Goal: Task Accomplishment & Management: Manage account settings

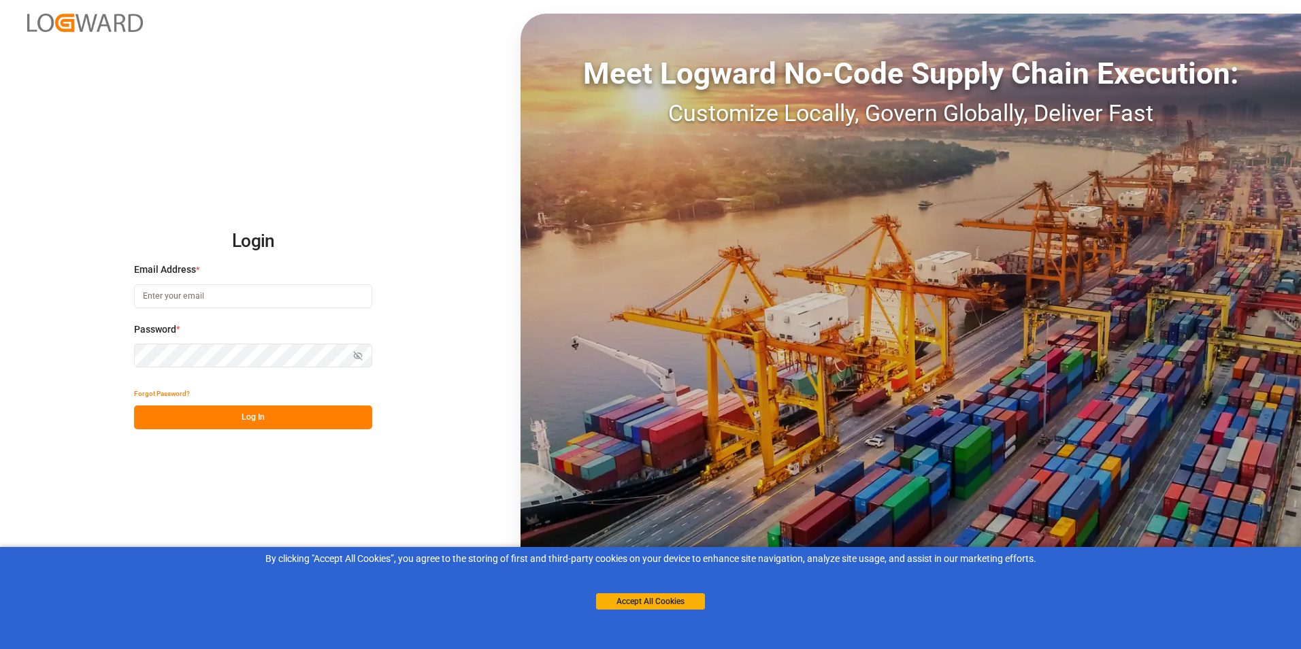
type input "[PERSON_NAME][EMAIL_ADDRESS][DOMAIN_NAME]"
click at [240, 420] on button "Log In" at bounding box center [253, 418] width 238 height 24
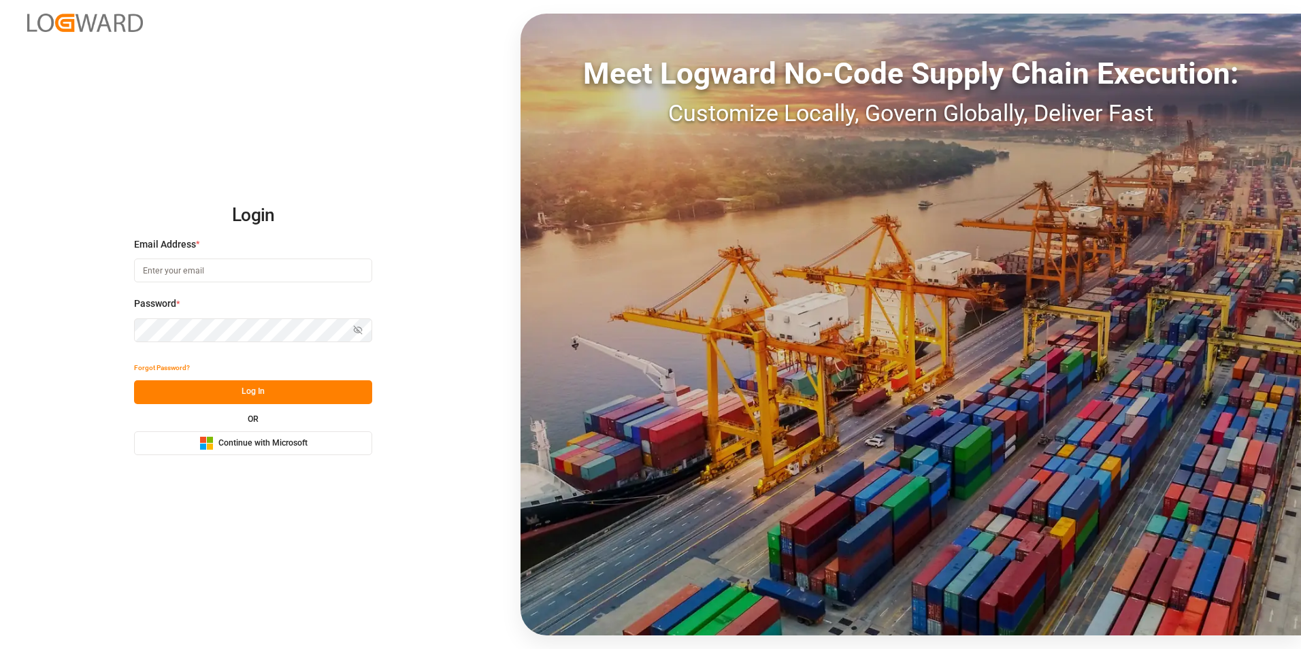
type input "michael.breed@leschaco.com"
click at [252, 391] on button "Log In" at bounding box center [253, 392] width 238 height 24
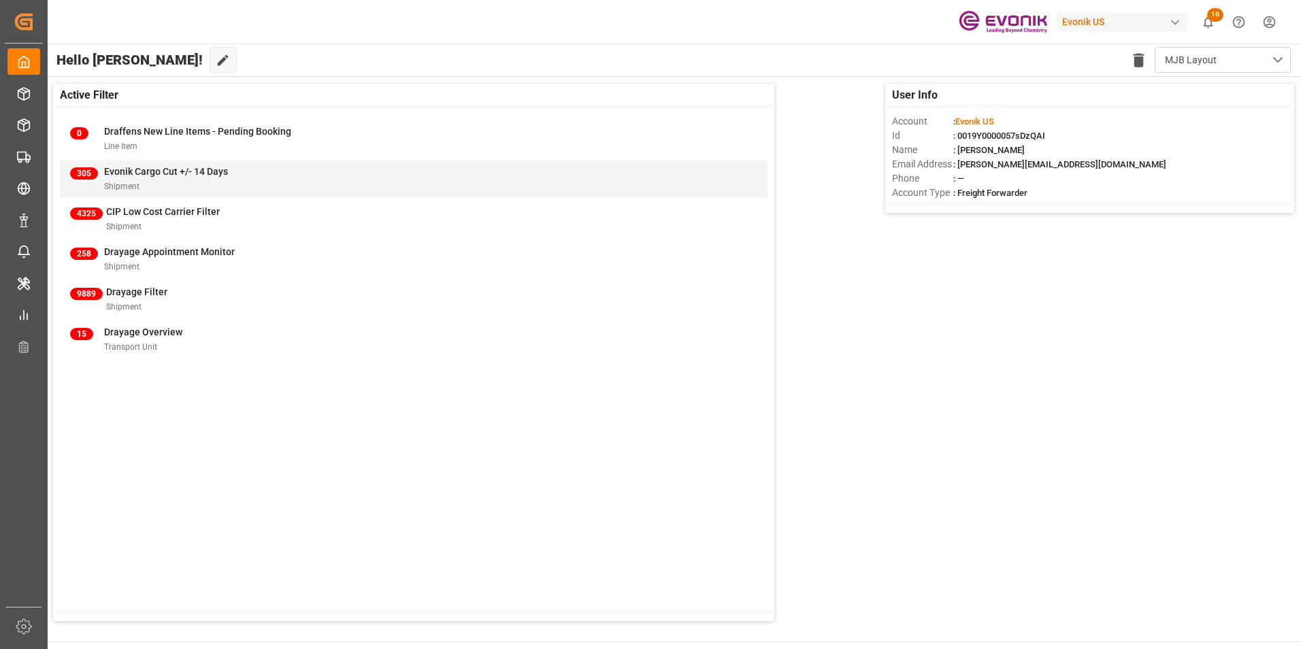
click at [174, 167] on span "Evonik Cargo Cut +/- 14 Days" at bounding box center [166, 171] width 124 height 11
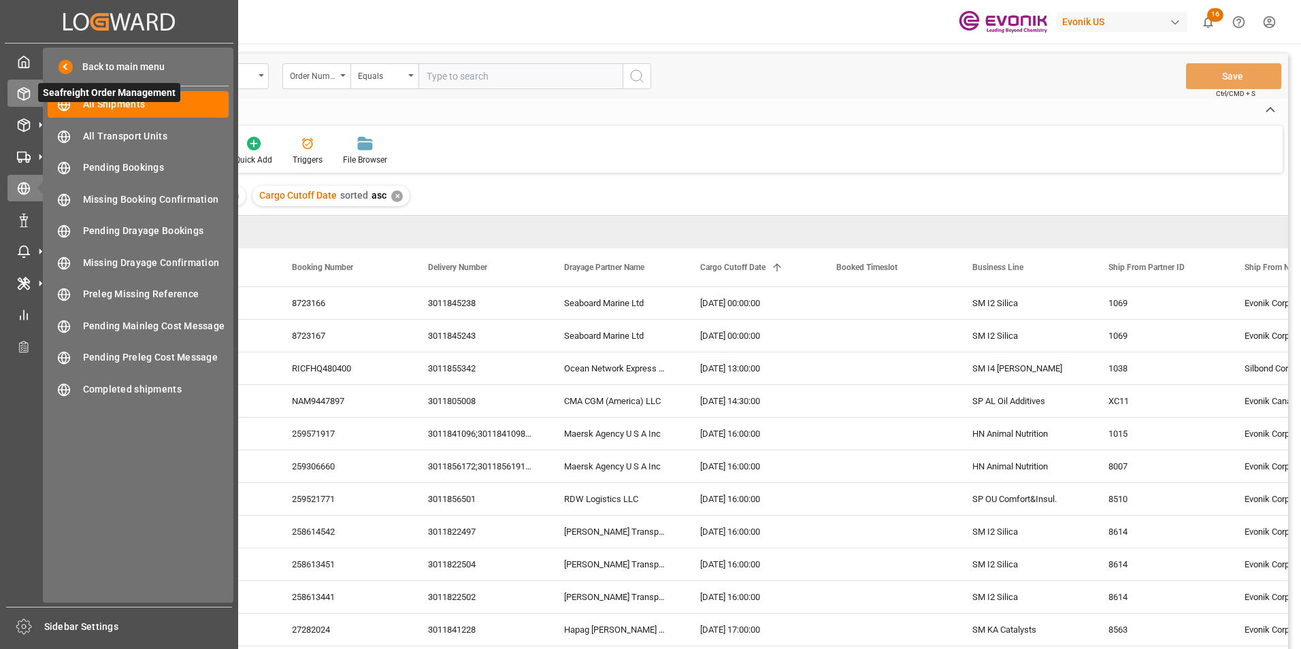
click at [16, 93] on div at bounding box center [18, 93] width 23 height 14
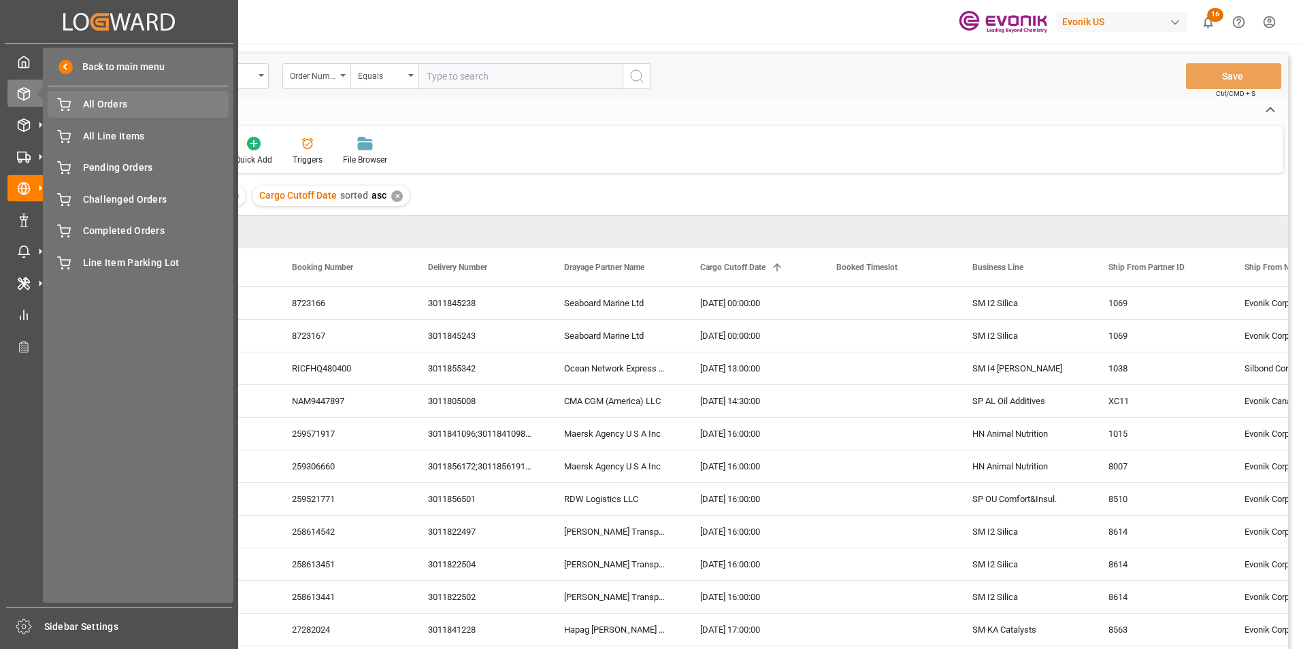
click at [95, 101] on span "All Orders" at bounding box center [156, 104] width 146 height 14
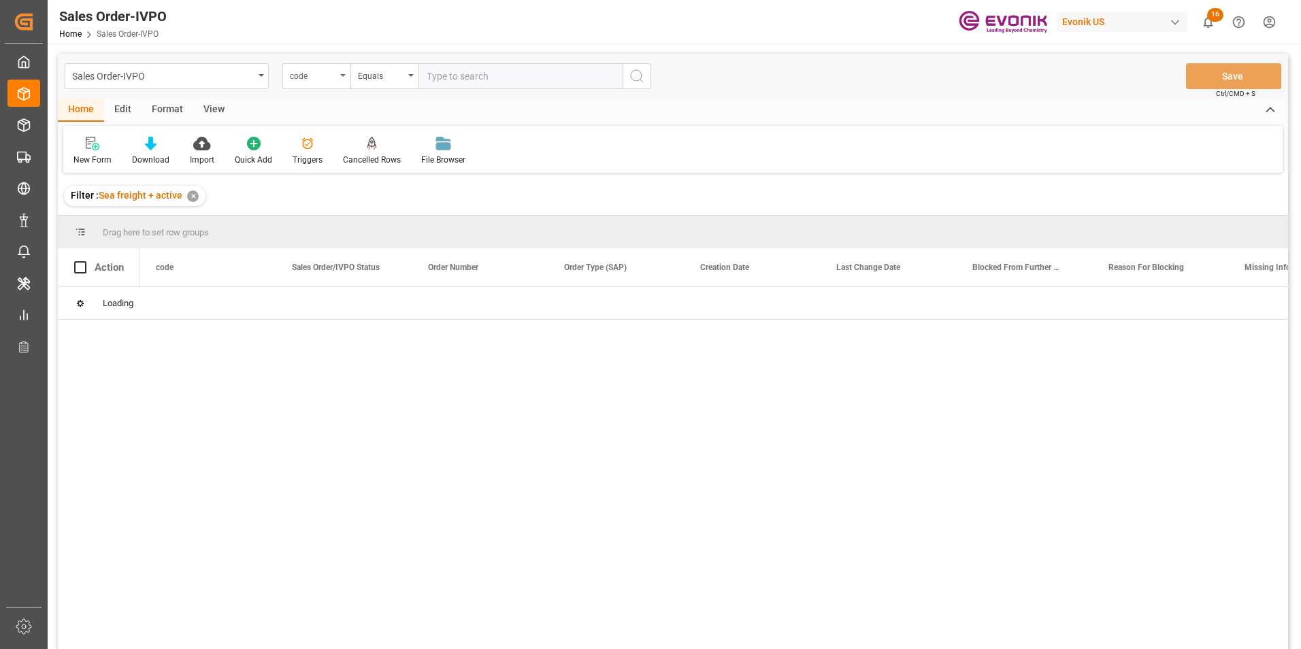
click at [343, 76] on icon "open menu" at bounding box center [342, 75] width 5 height 3
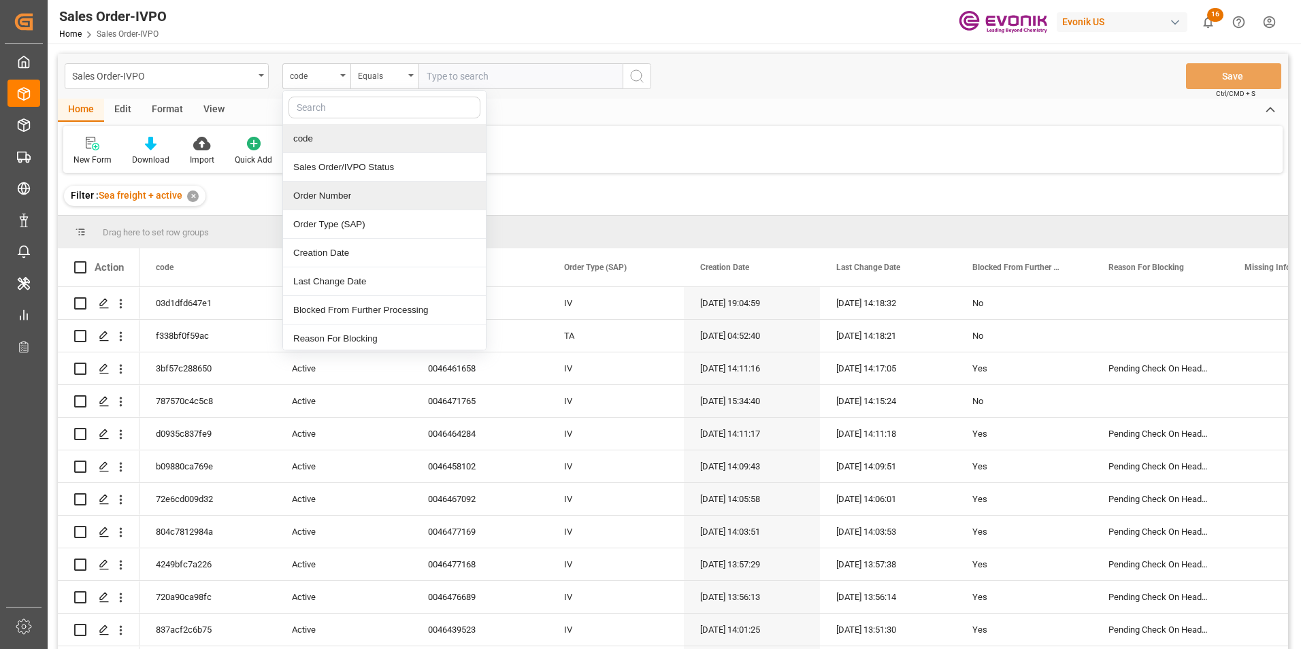
click at [314, 189] on div "Order Number" at bounding box center [384, 196] width 203 height 29
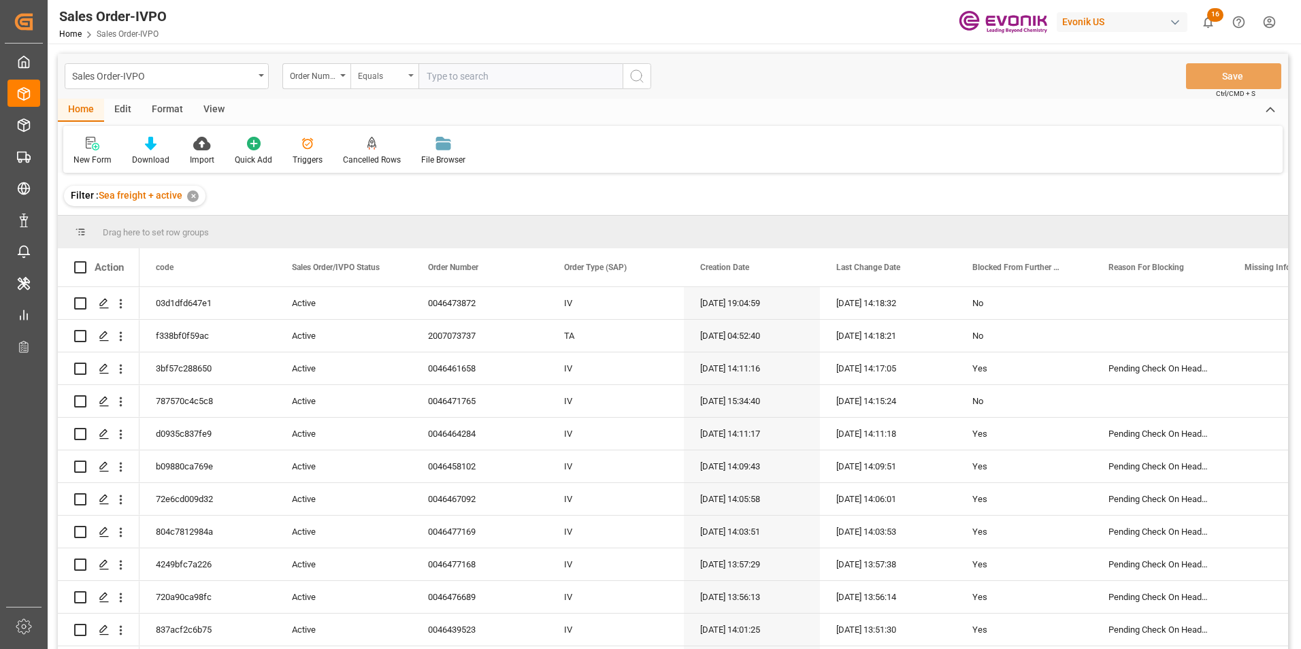
click at [410, 73] on div "Equals" at bounding box center [384, 76] width 68 height 26
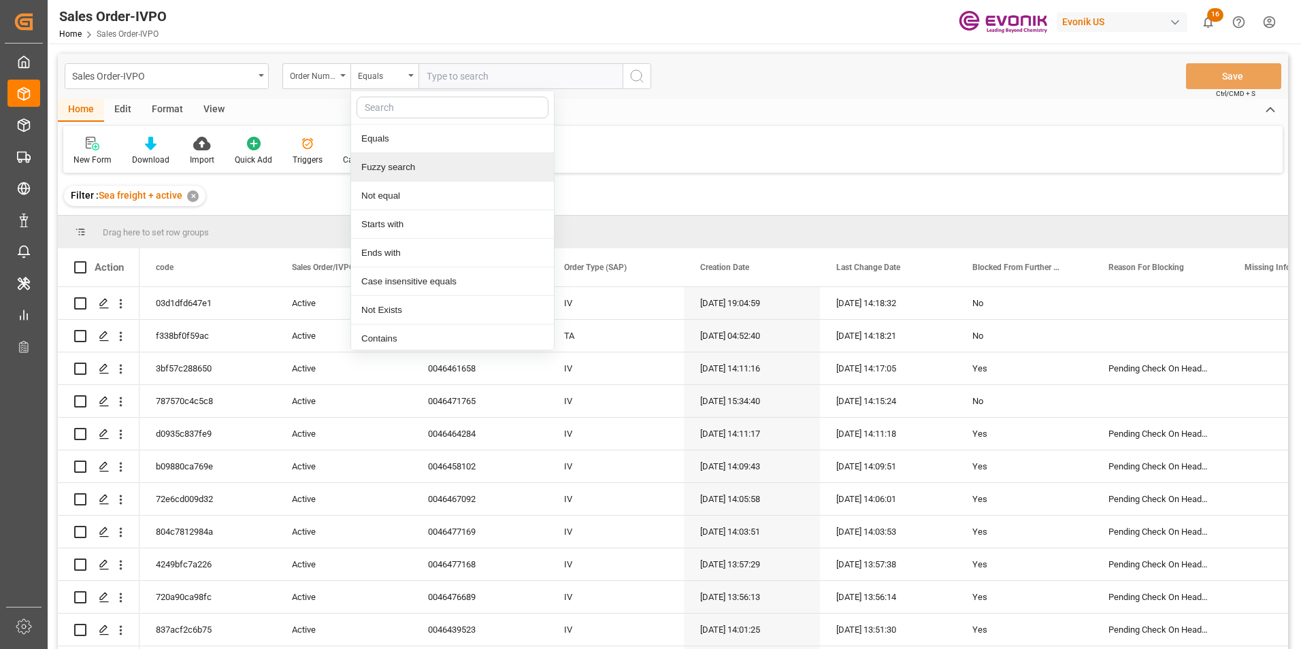
click at [402, 162] on div "Fuzzy search" at bounding box center [452, 167] width 203 height 29
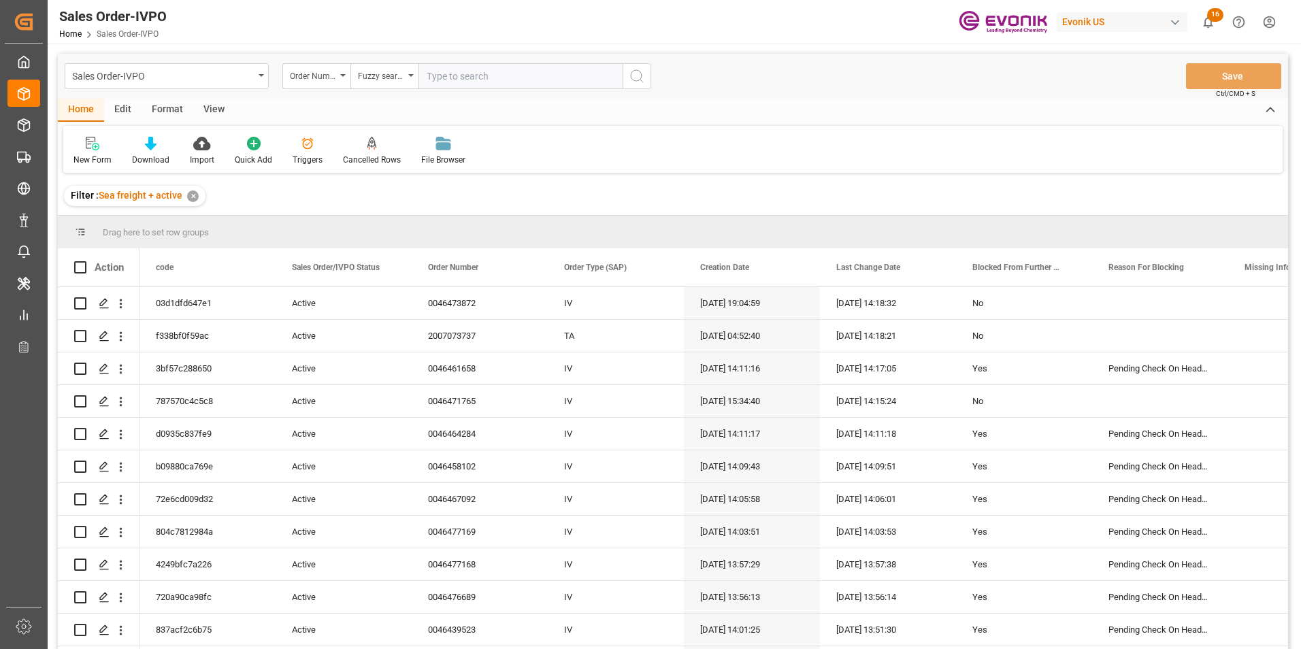
click at [464, 73] on input "text" at bounding box center [521, 76] width 204 height 26
paste input "2007123580"
type input "2007123580"
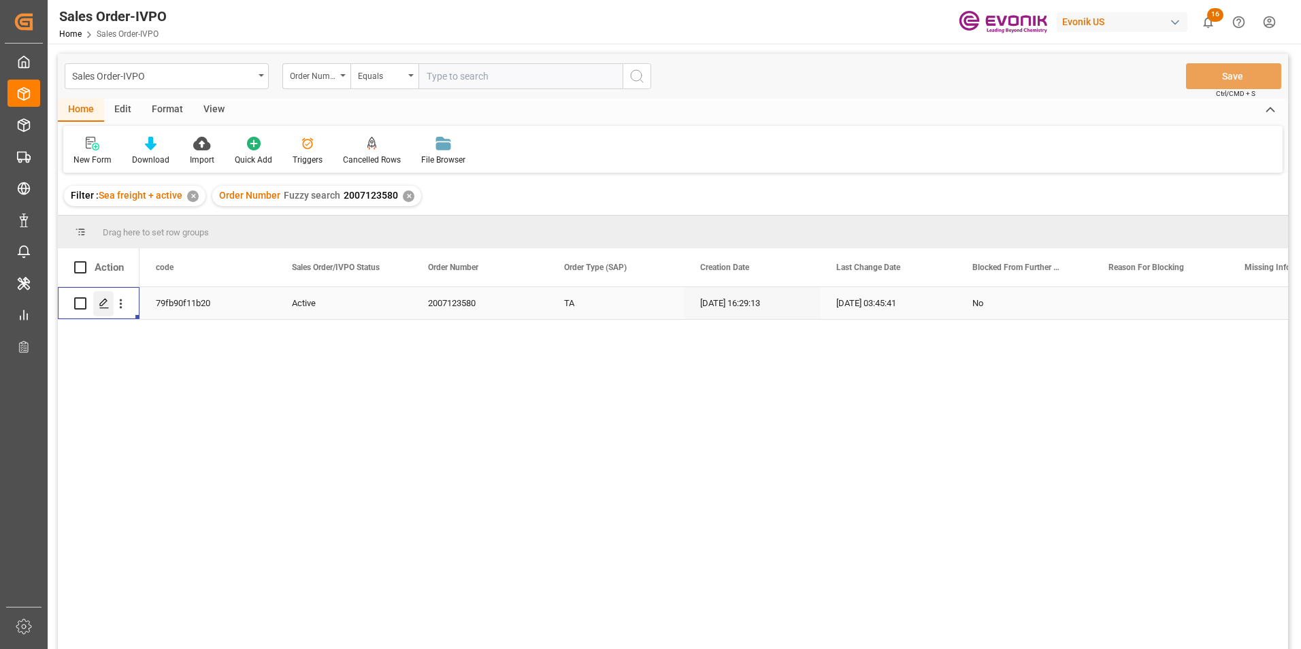
click at [103, 306] on icon "Press SPACE to select this row." at bounding box center [104, 303] width 11 height 11
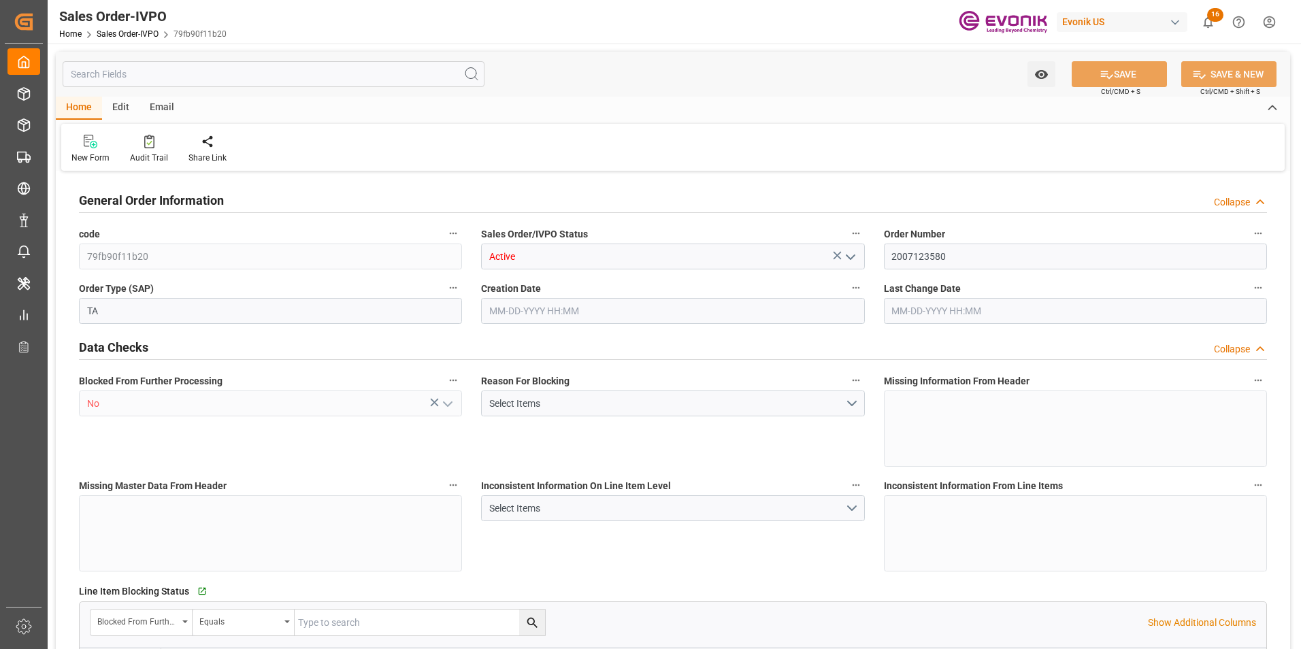
type input "DOCAU"
type input "0"
type input "1"
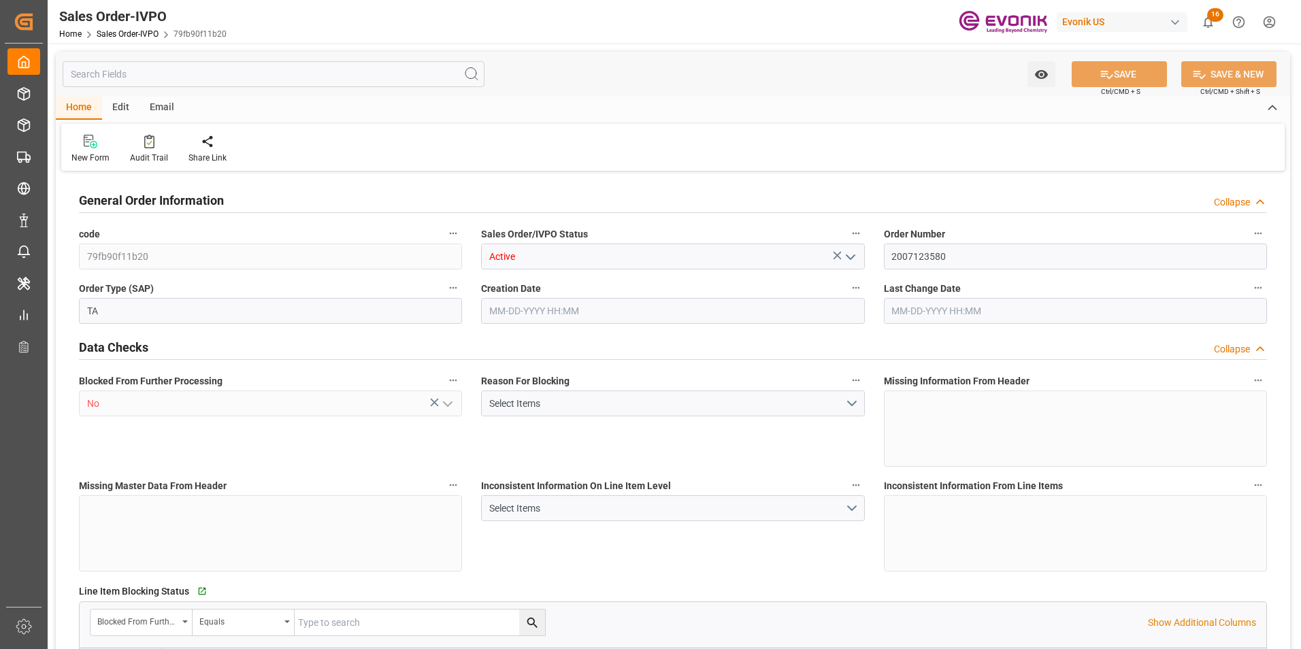
type input "4739.52"
type input "45.8938"
type input "19000"
type input "60"
type input "08-01-2025 16:29"
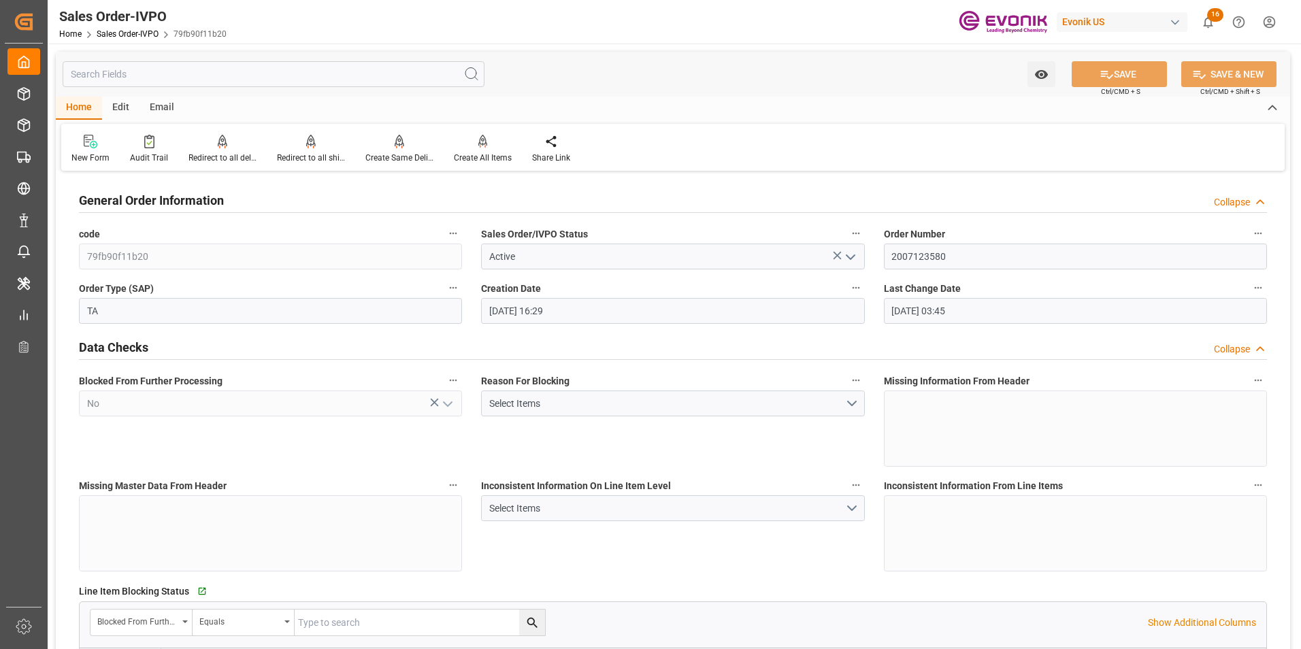
type input "10-10-2025 03:45"
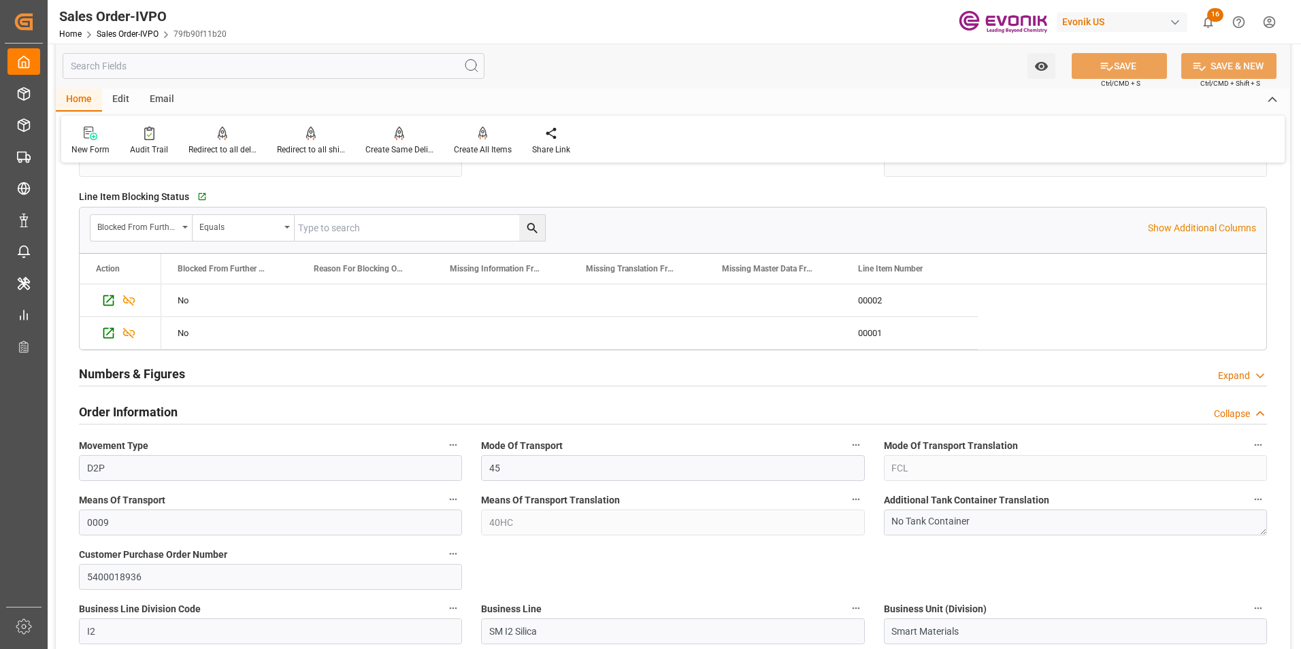
scroll to position [393, 0]
click at [296, 133] on div at bounding box center [311, 133] width 68 height 14
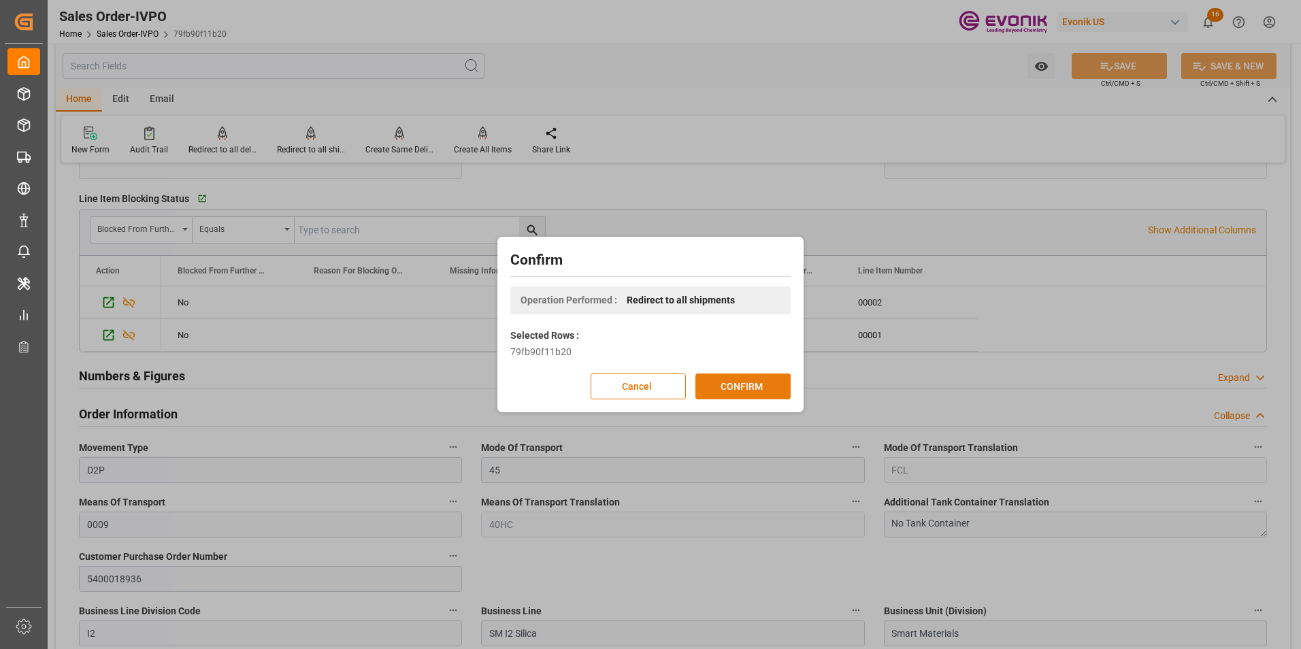
click at [739, 387] on button "CONFIRM" at bounding box center [742, 387] width 95 height 26
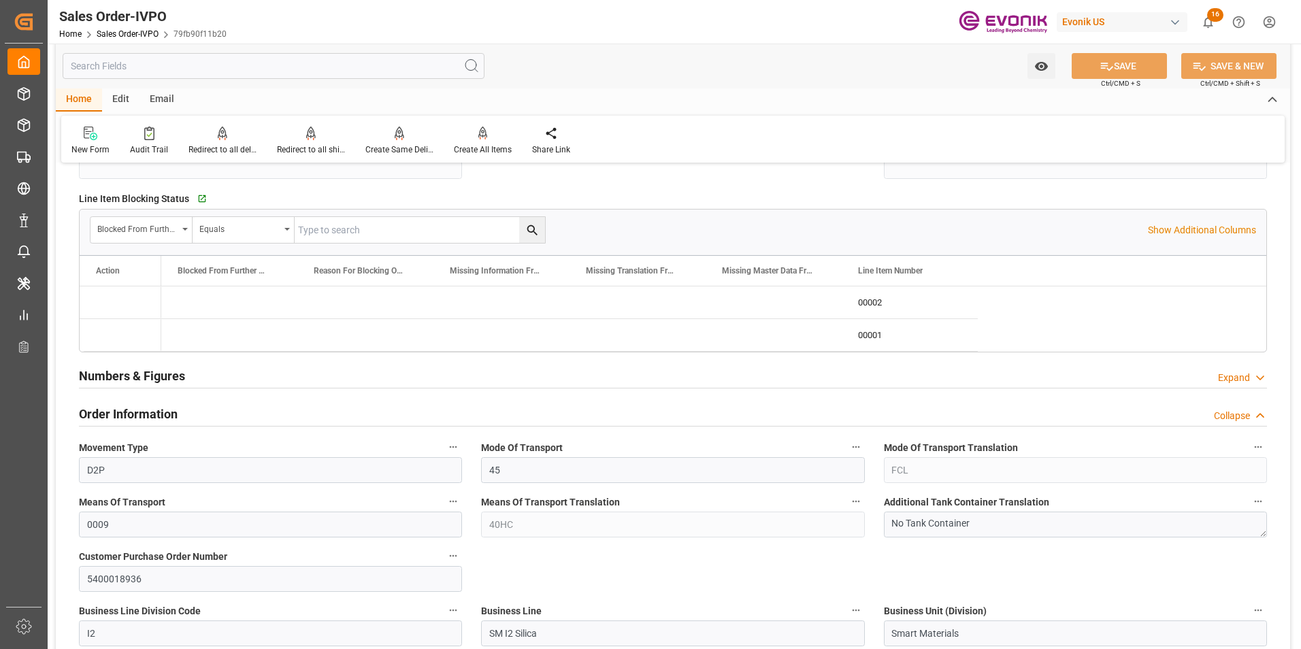
type input "DOCAU"
type input "0"
type input "1"
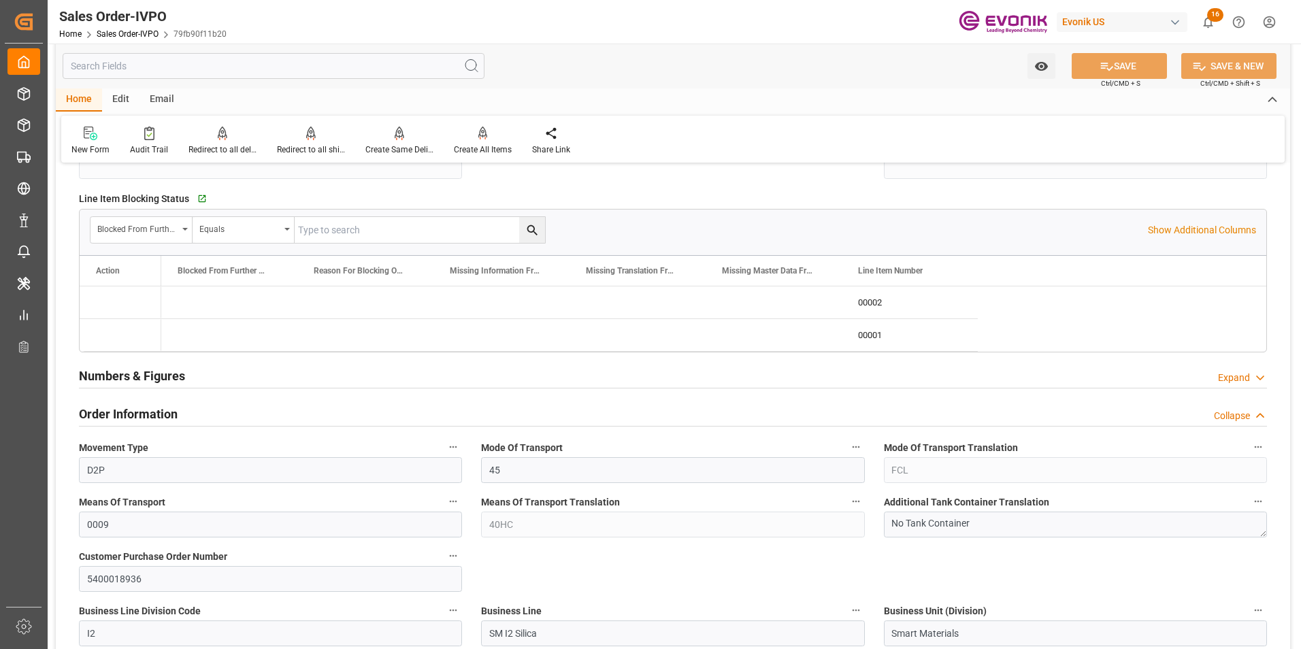
type input "4739.52"
type input "45.8938"
type input "19000"
type input "60"
type input "08-01-2025 16:29"
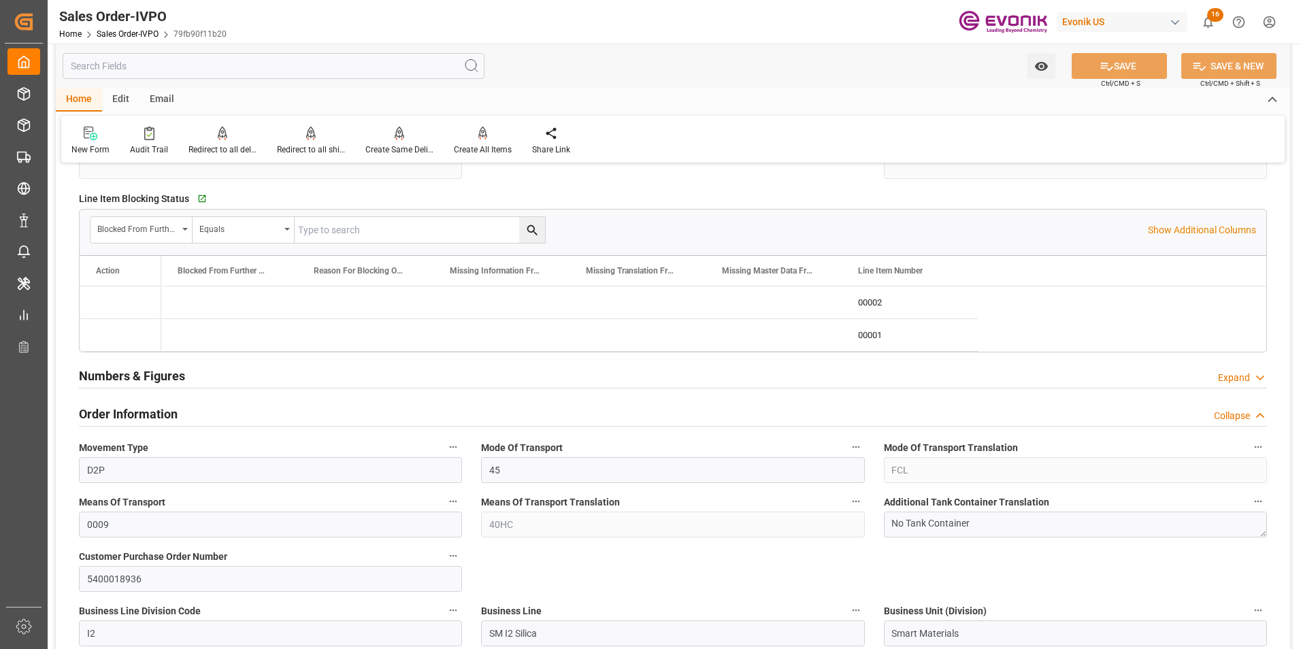
type input "10-10-2025 03:45"
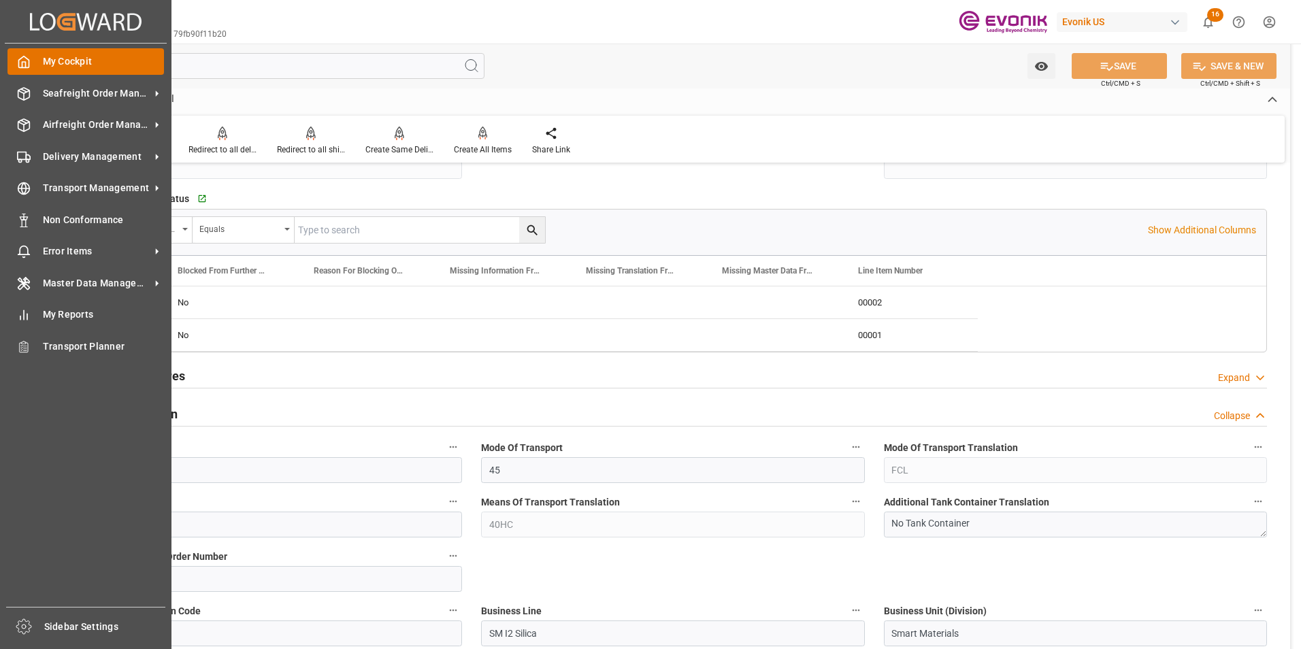
click at [57, 59] on span "My Cockpit" at bounding box center [104, 61] width 122 height 14
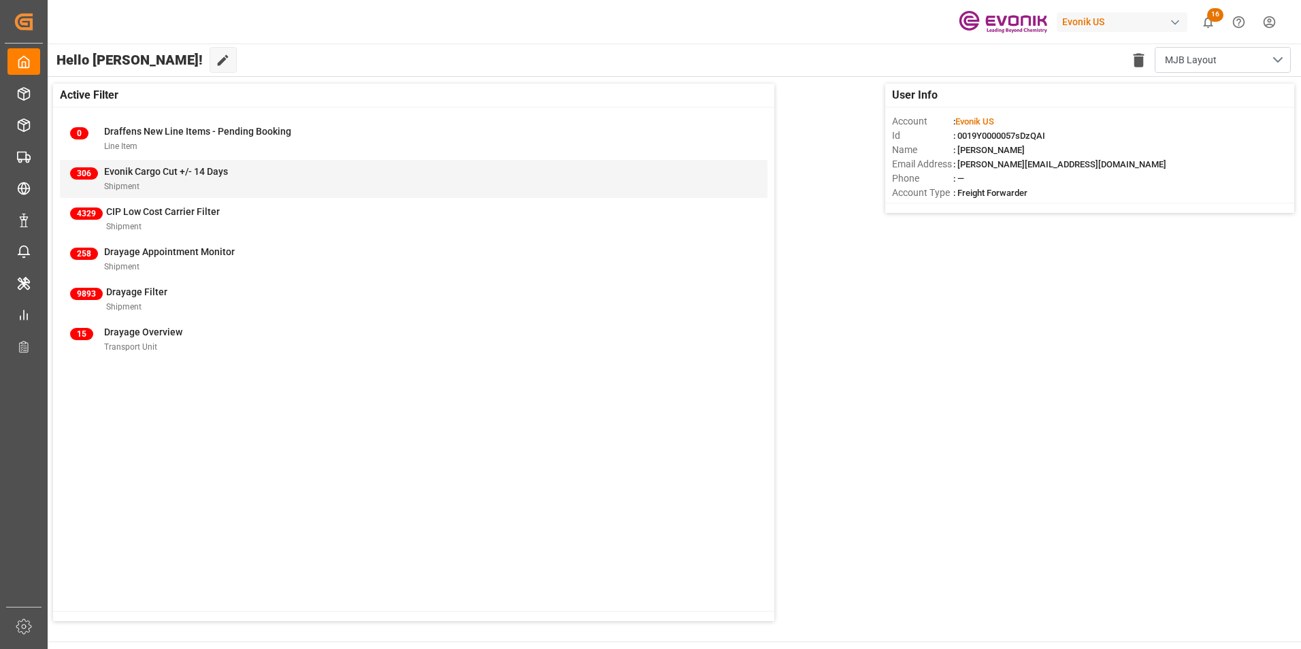
click at [135, 170] on span "Evonik Cargo Cut +/- 14 Days" at bounding box center [166, 171] width 124 height 11
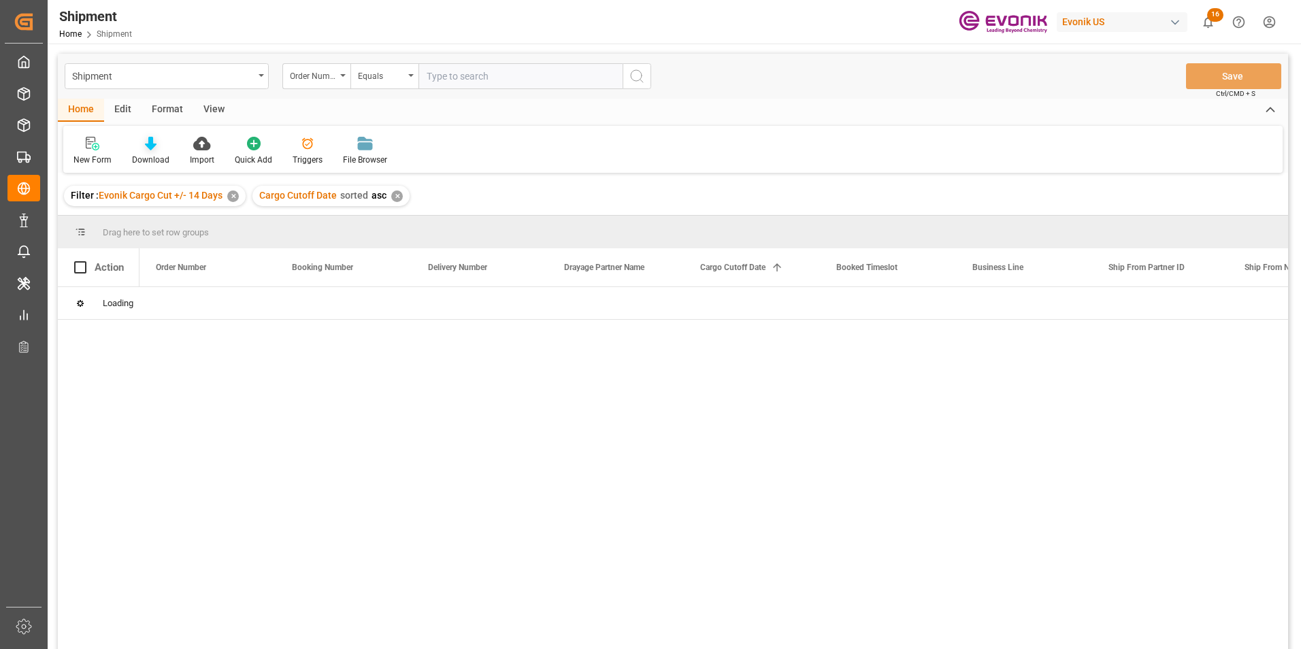
click at [151, 144] on icon at bounding box center [151, 144] width 12 height 14
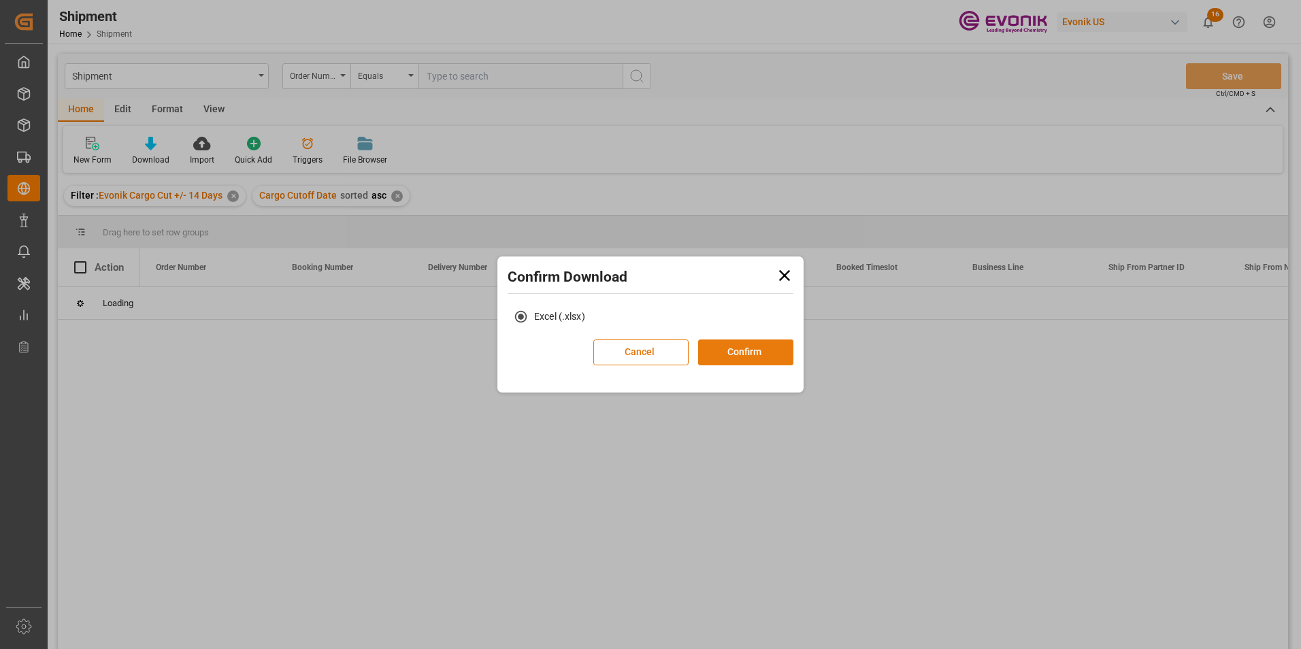
click at [732, 347] on button "Confirm" at bounding box center [745, 353] width 95 height 26
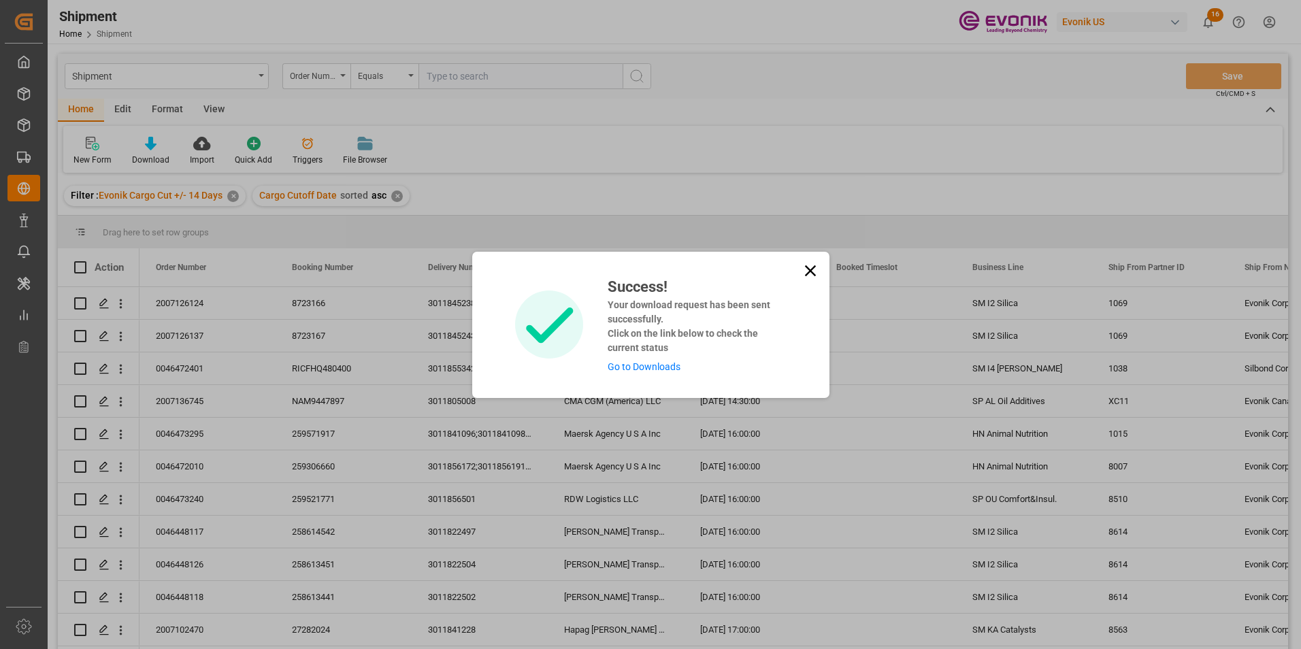
click at [635, 365] on link "Go to Downloads" at bounding box center [644, 366] width 73 height 11
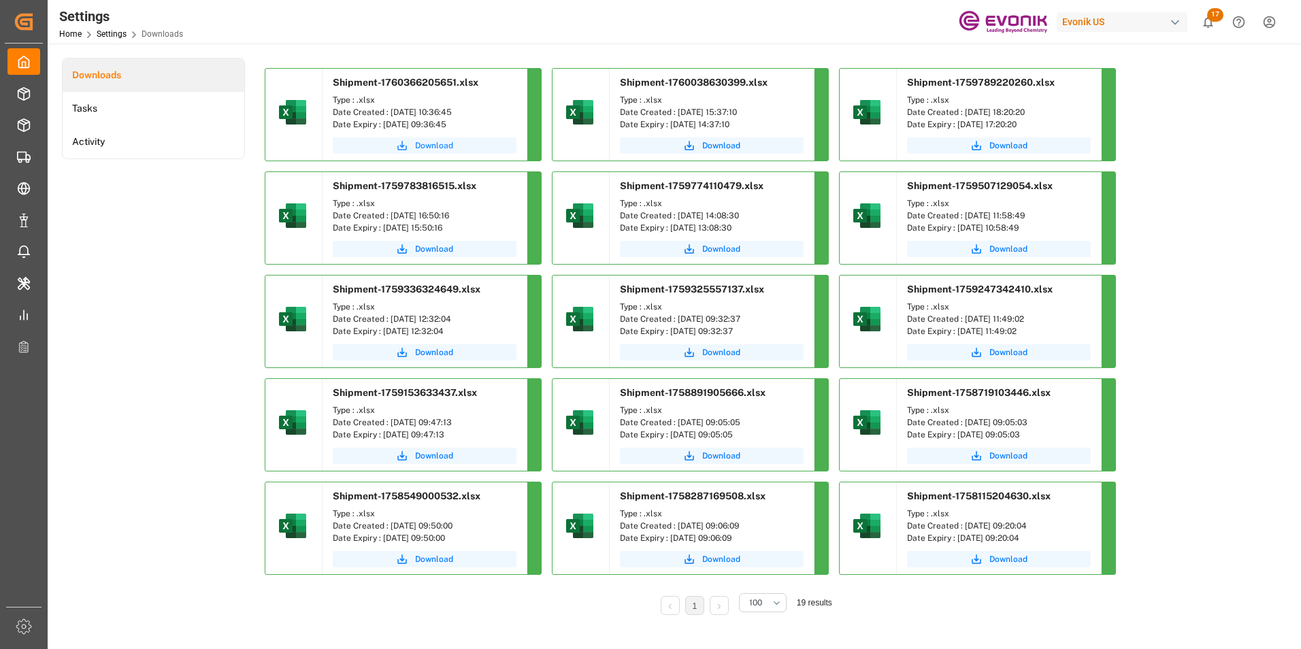
click at [434, 147] on span "Download" at bounding box center [434, 146] width 38 height 12
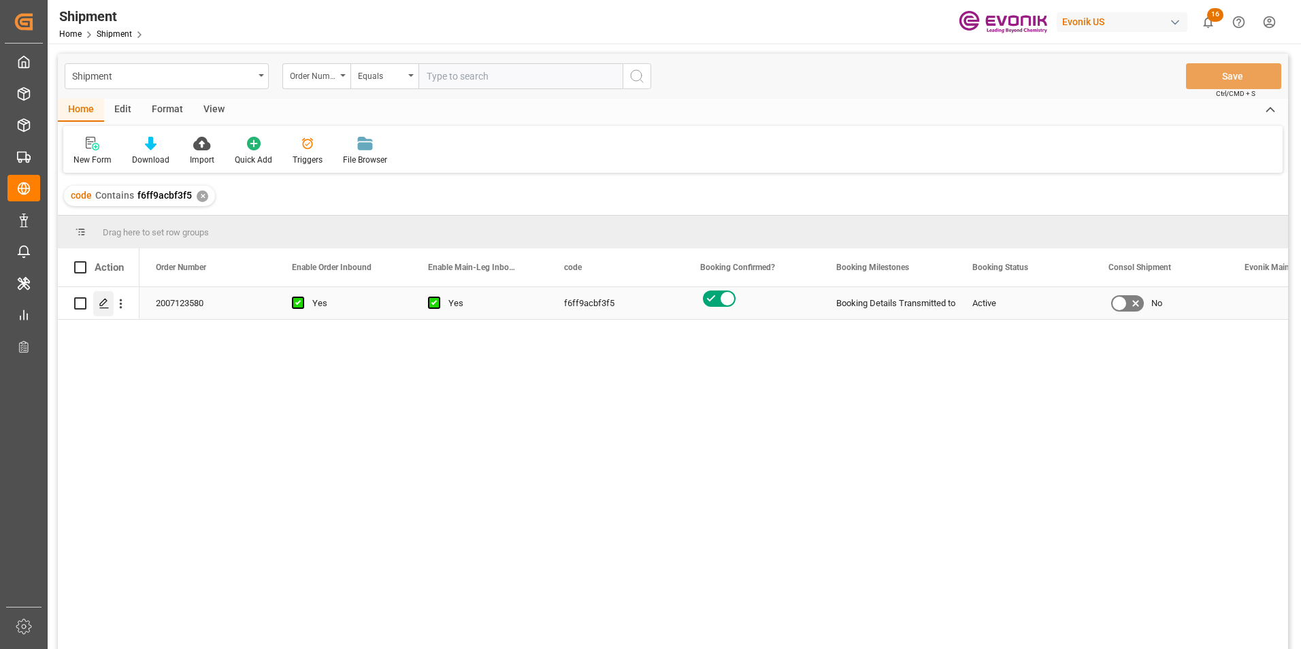
click at [102, 299] on icon "Press SPACE to select this row." at bounding box center [104, 303] width 11 height 11
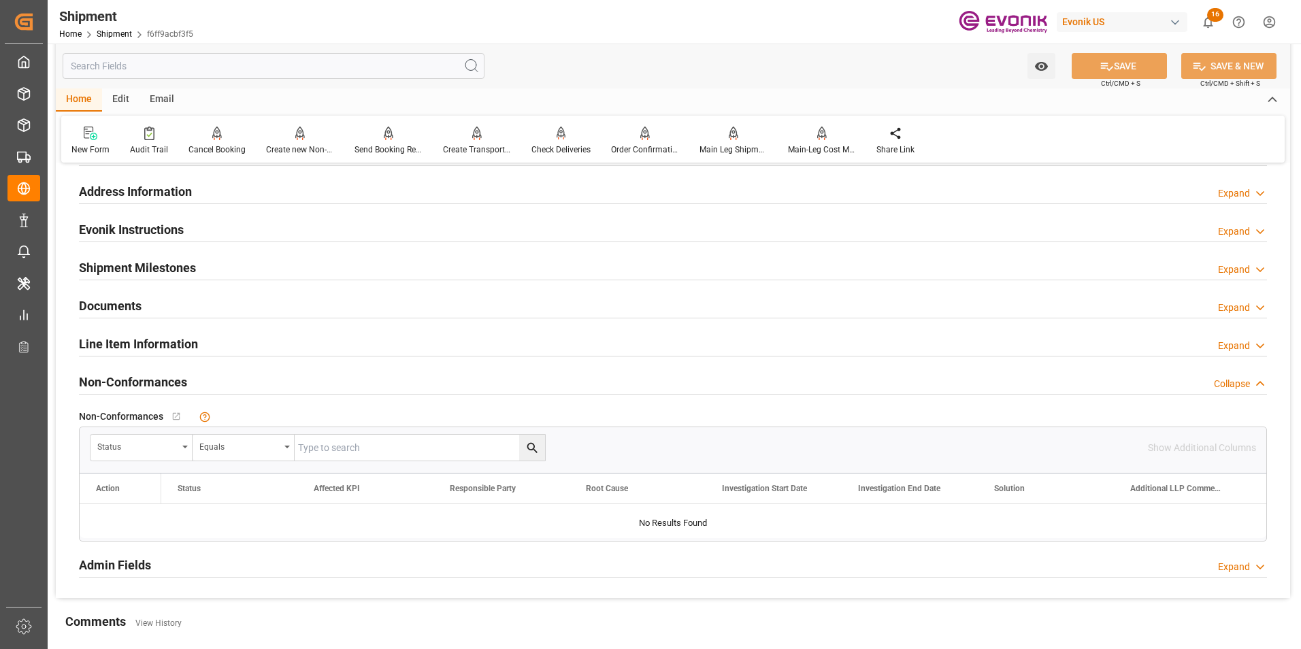
scroll to position [1021, 0]
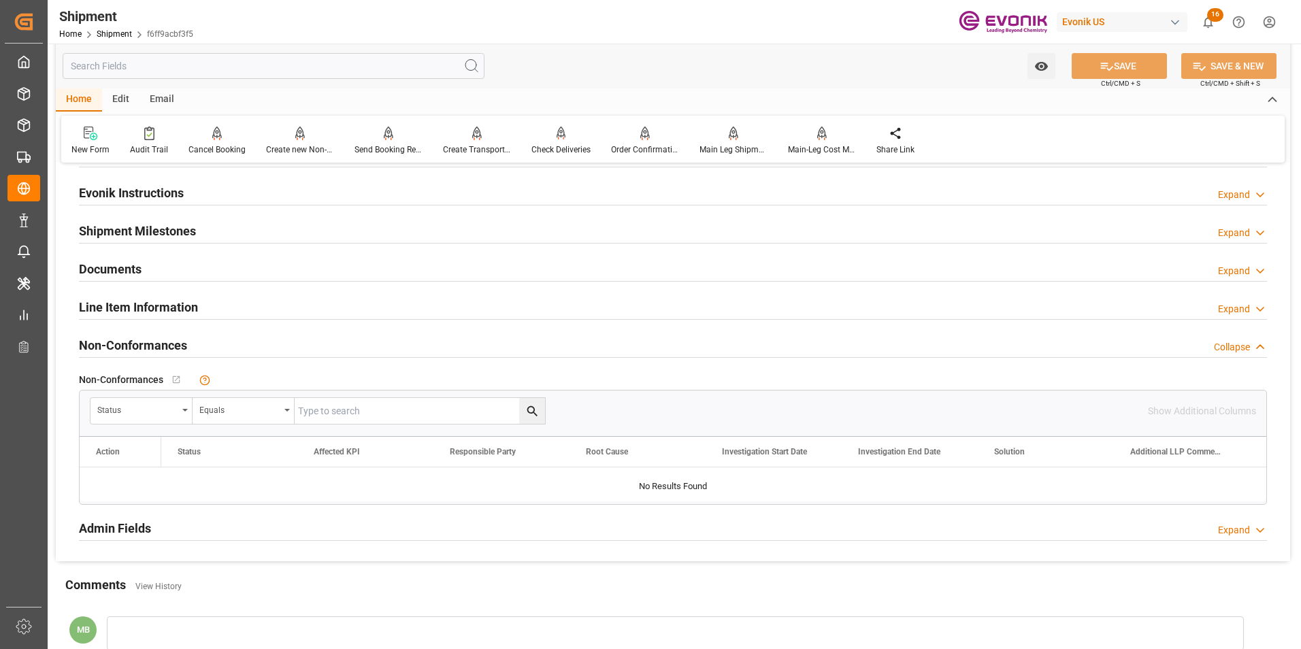
drag, startPoint x: 272, startPoint y: 308, endPoint x: 627, endPoint y: 305, distance: 355.2
click at [274, 307] on div "Line Item Information Expand" at bounding box center [673, 306] width 1188 height 26
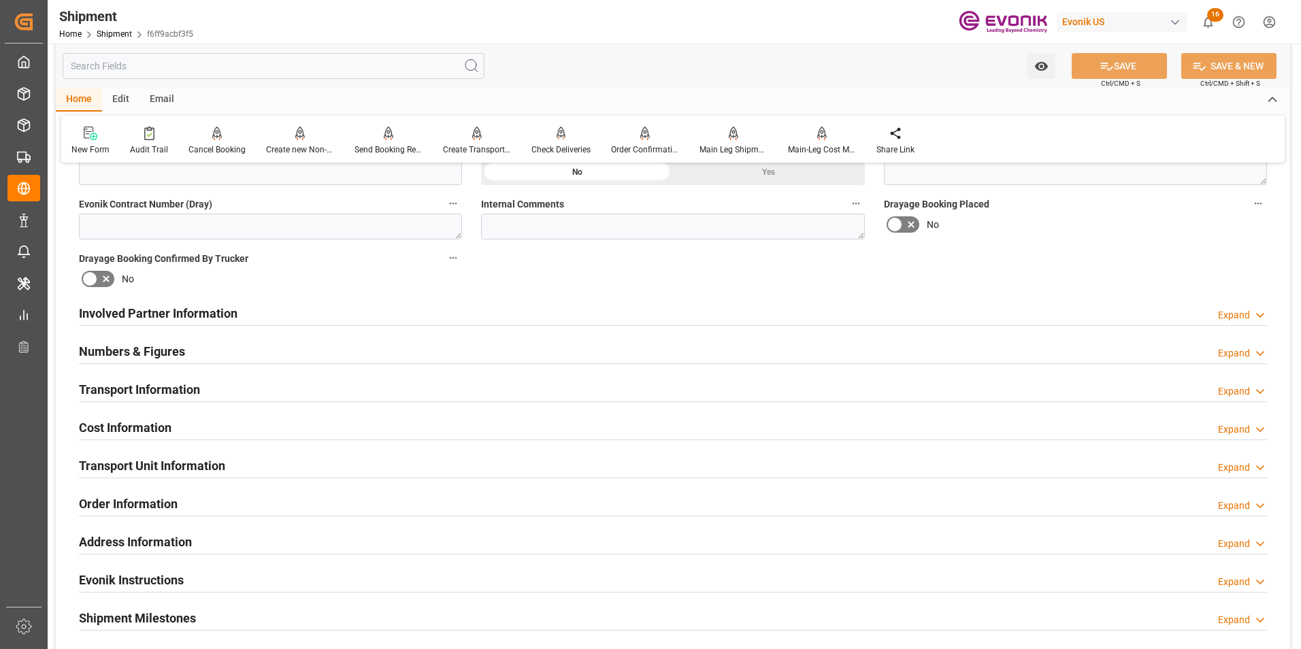
scroll to position [408, 0]
